Goal: Navigation & Orientation: Find specific page/section

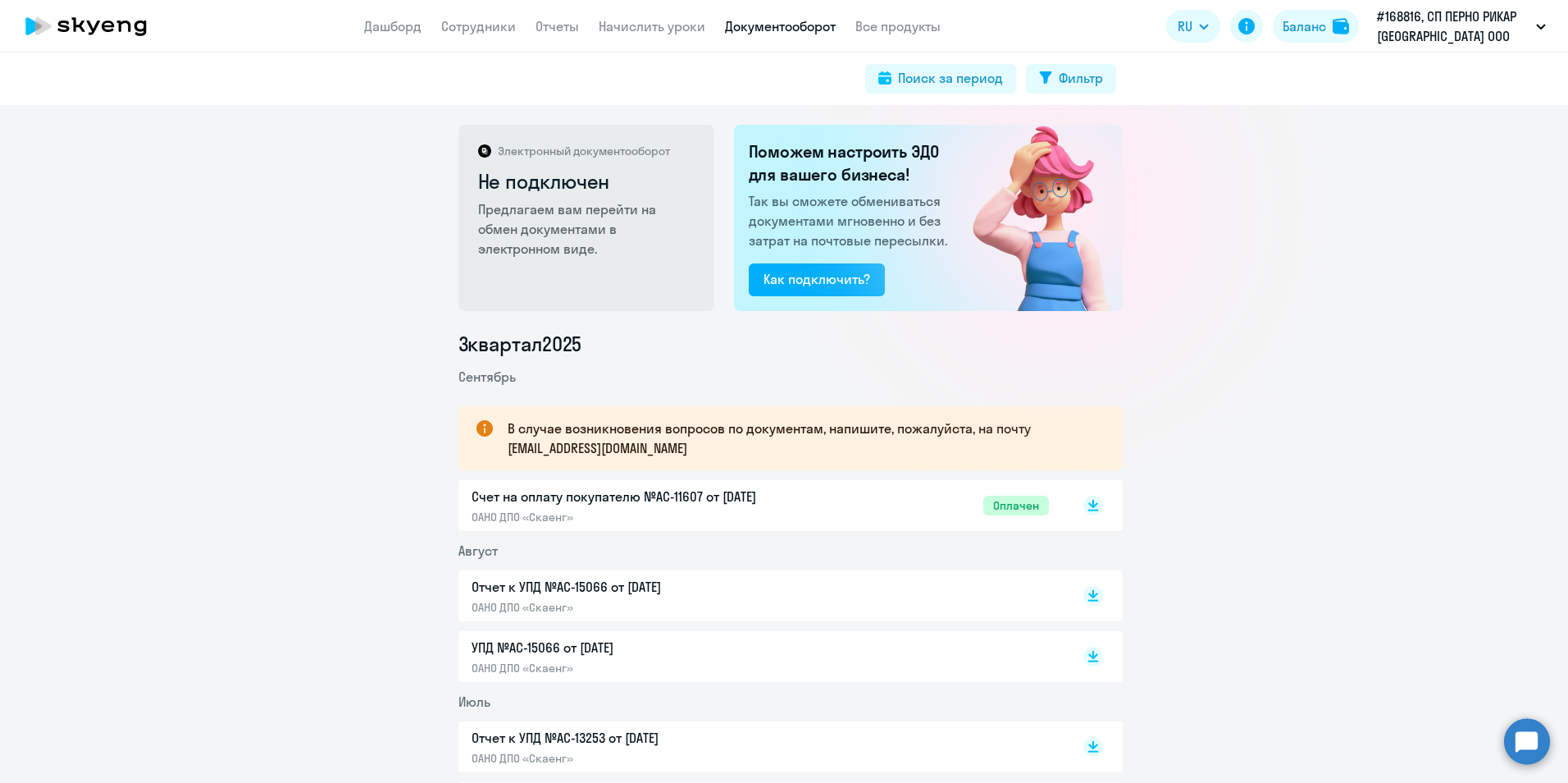
drag, startPoint x: 0, startPoint y: 0, endPoint x: 776, endPoint y: 28, distance: 776.5
click at [776, 28] on link "Документооборот" at bounding box center [780, 26] width 111 height 17
click at [769, 30] on link "Документооборот" at bounding box center [780, 26] width 111 height 17
